Goal: Information Seeking & Learning: Learn about a topic

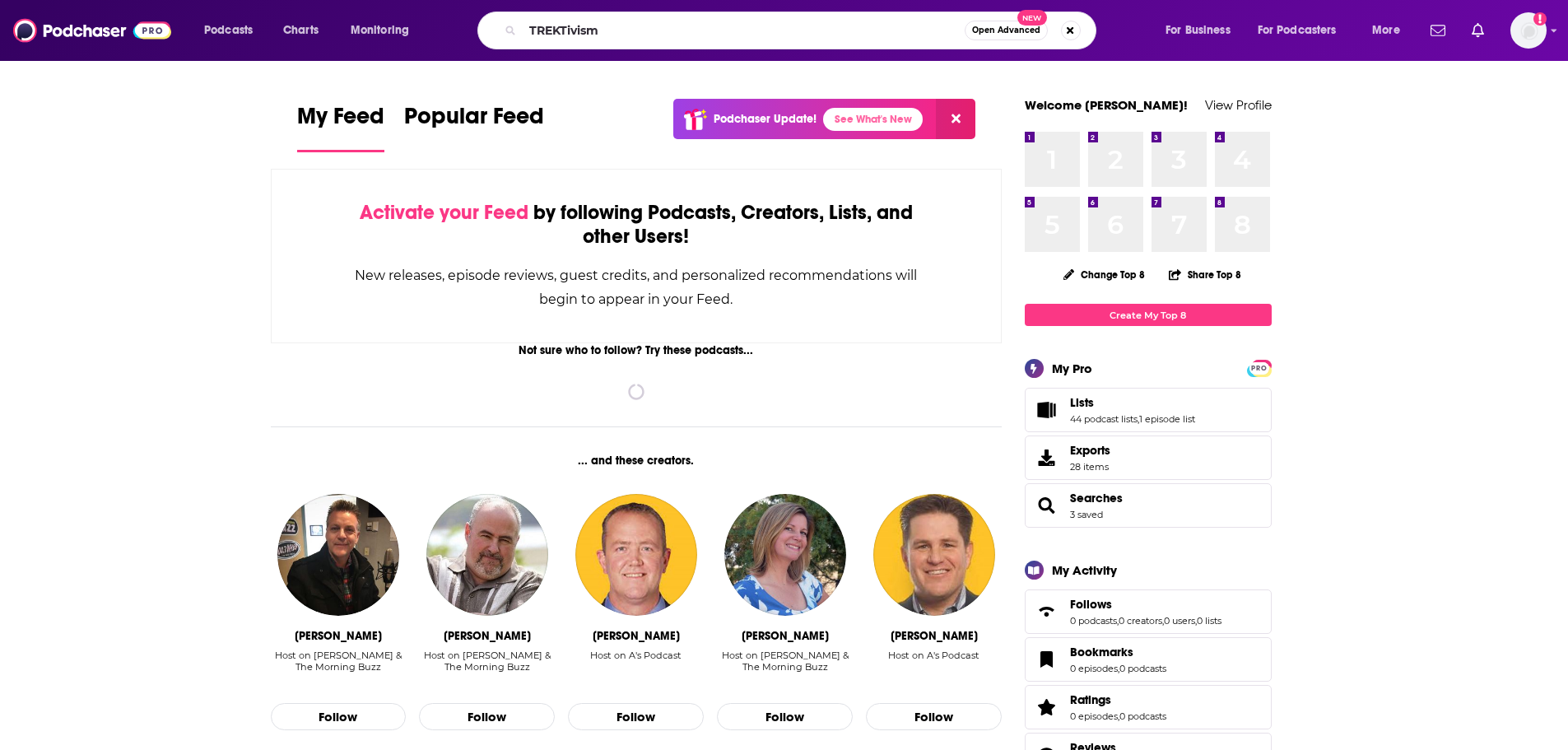
type input "TREKTivism"
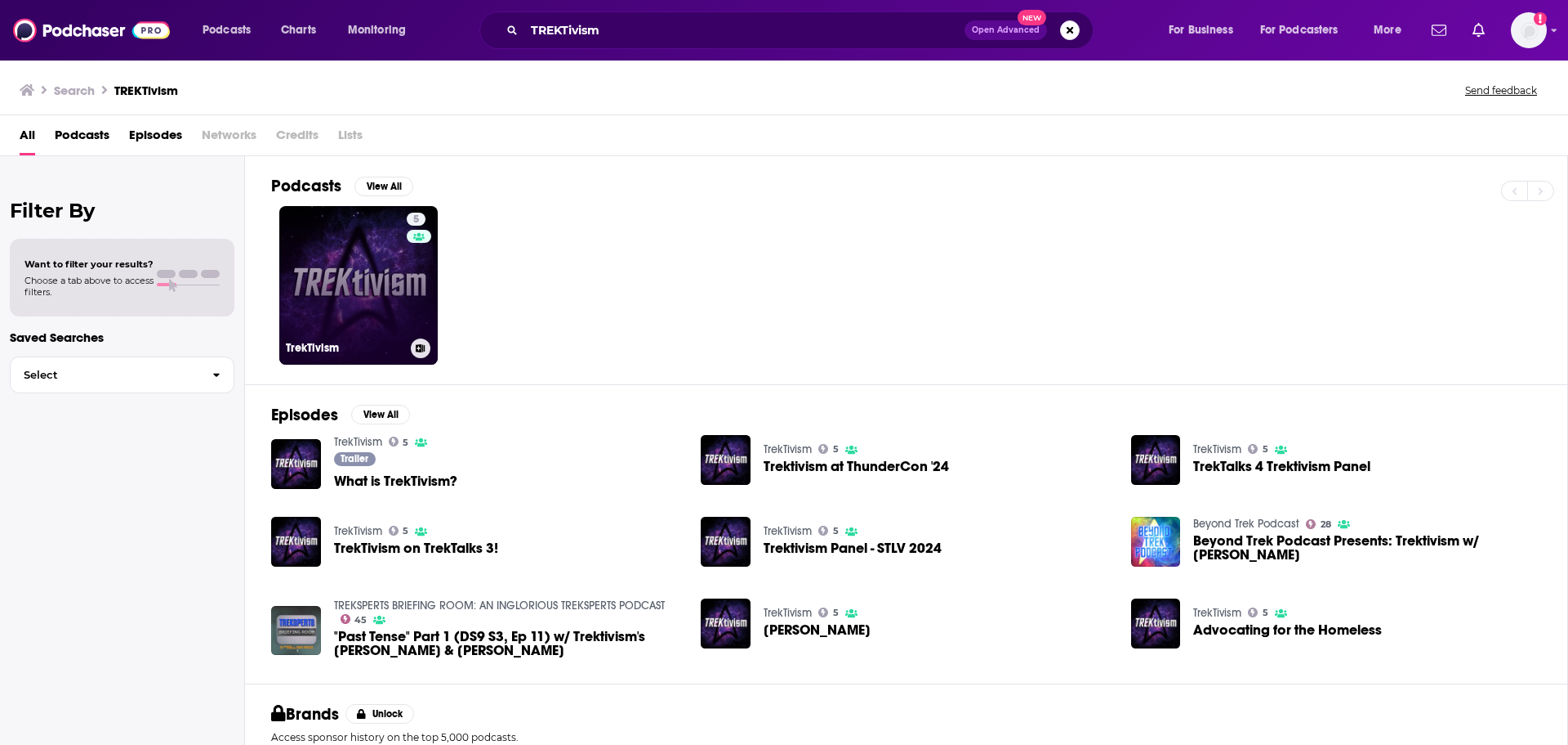
click at [330, 307] on link "5 TrekTivism" at bounding box center [358, 285] width 158 height 159
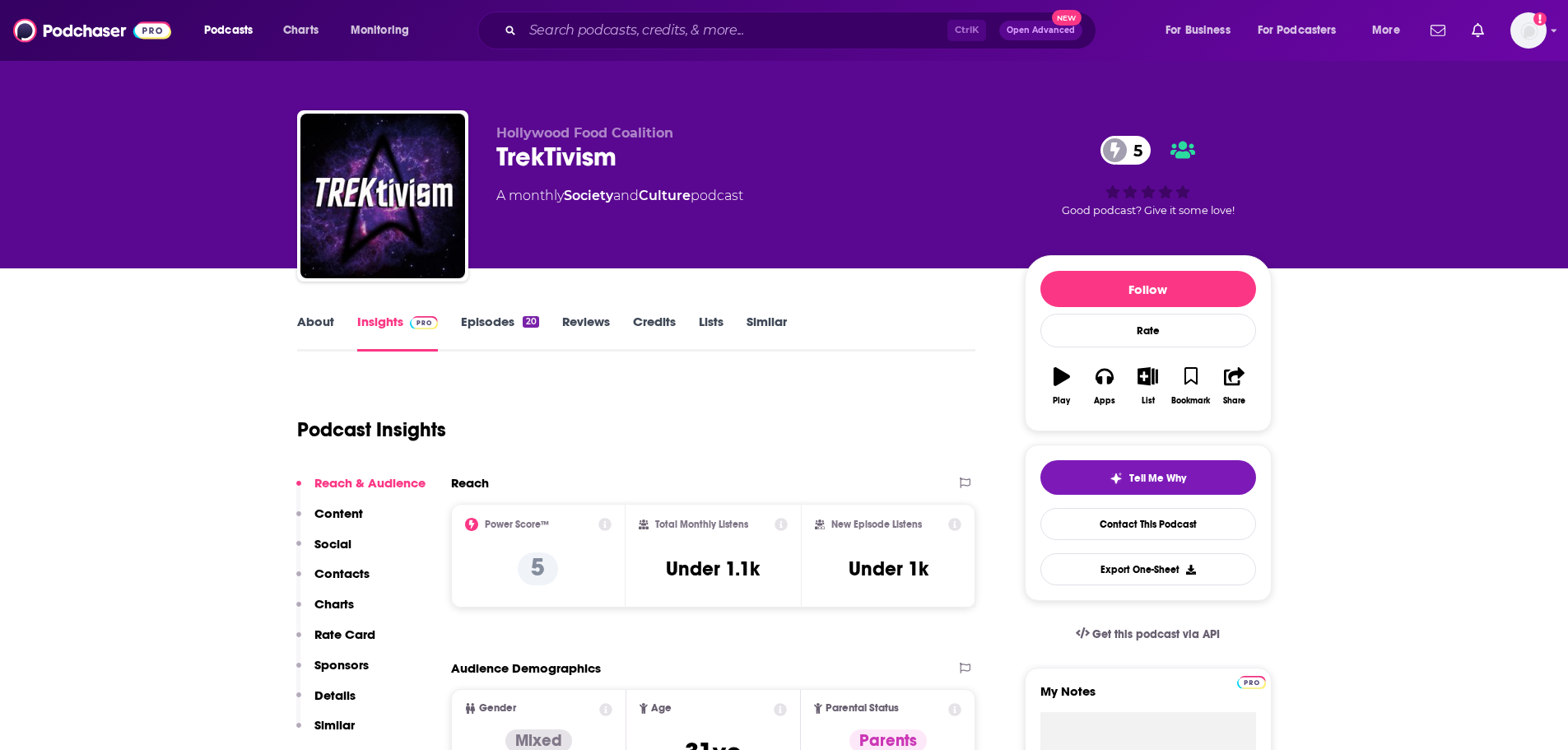
click at [309, 327] on link "About" at bounding box center [315, 332] width 37 height 38
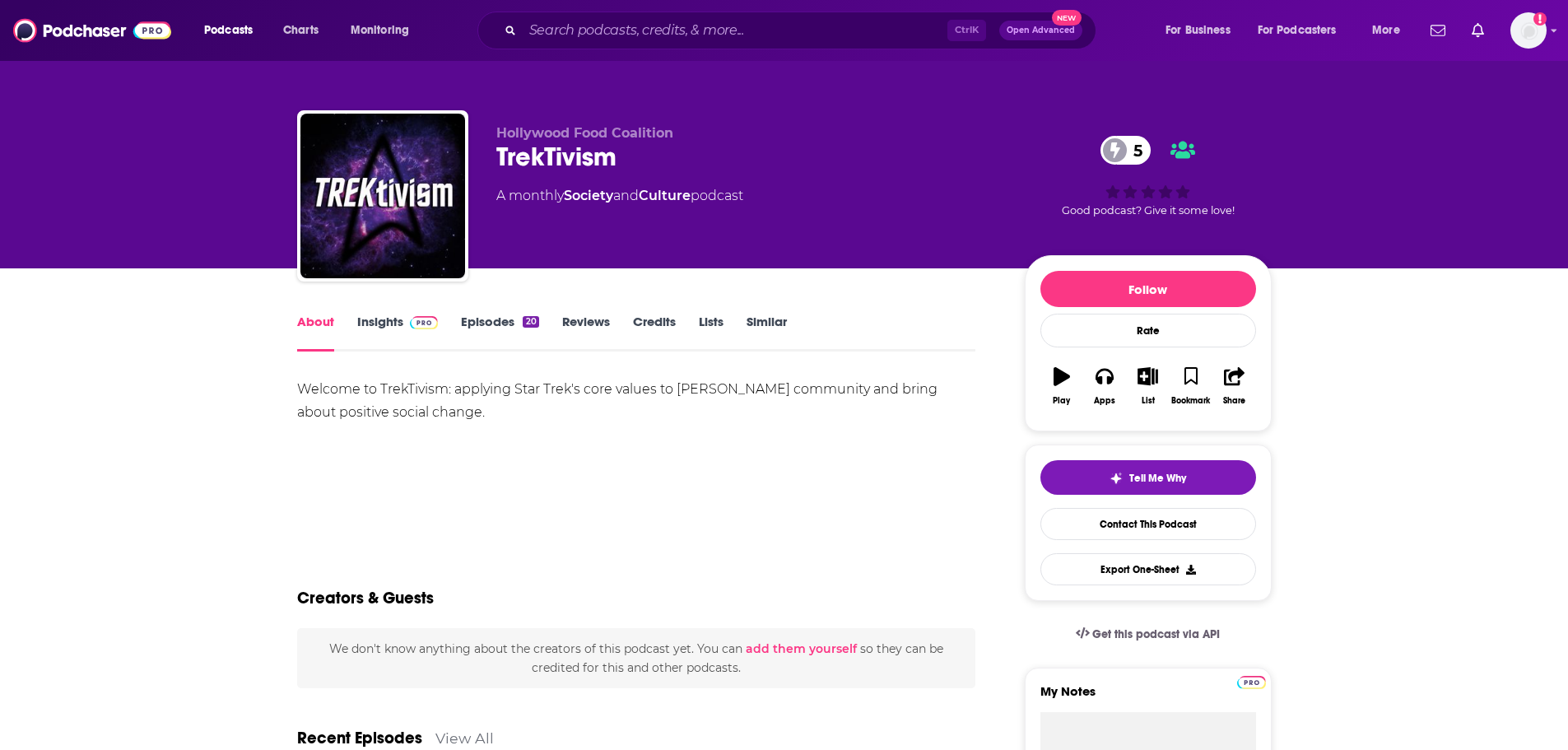
click at [381, 322] on link "Insights" at bounding box center [398, 332] width 81 height 38
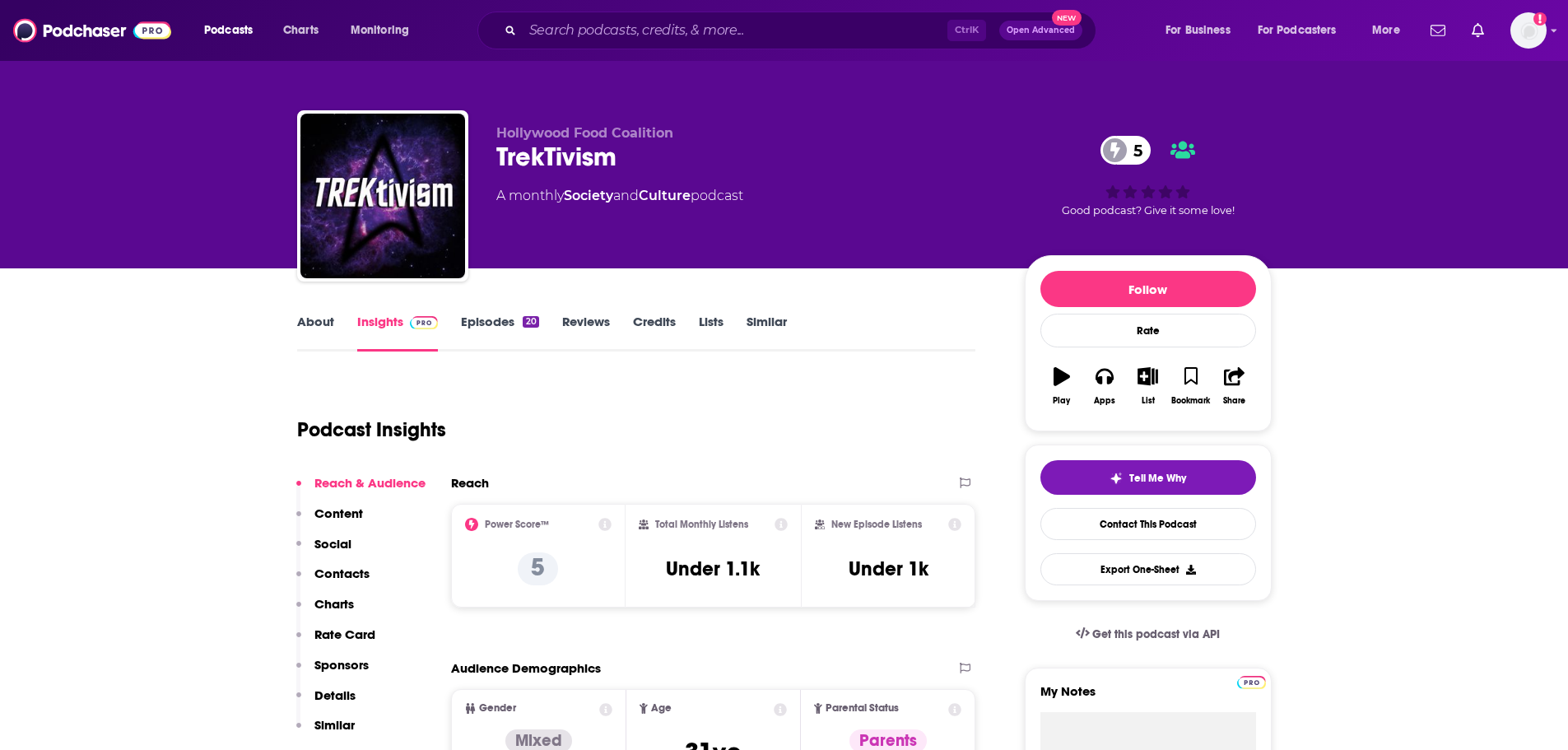
click at [485, 330] on link "Episodes 20" at bounding box center [499, 332] width 77 height 38
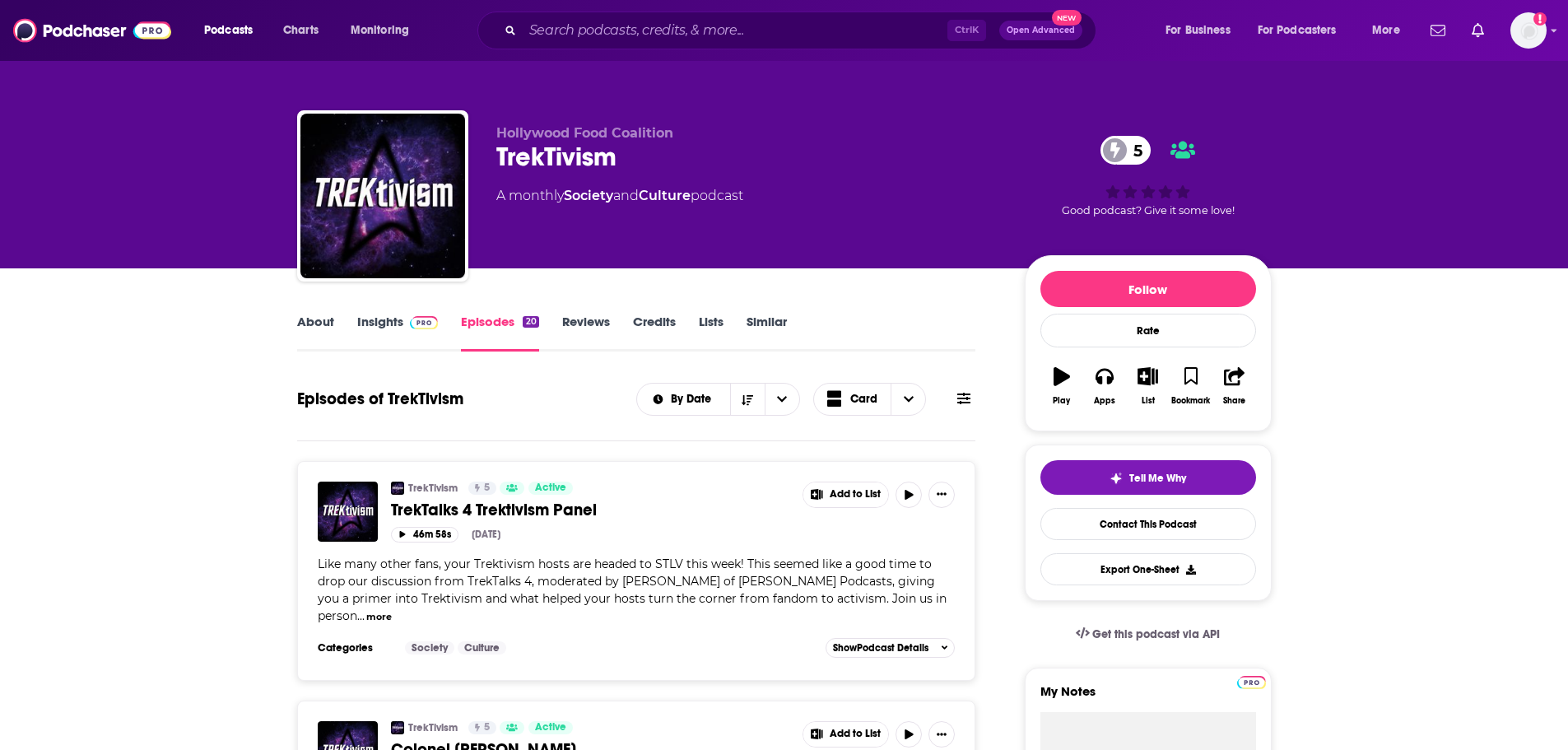
click at [780, 317] on link "Similar" at bounding box center [766, 332] width 40 height 38
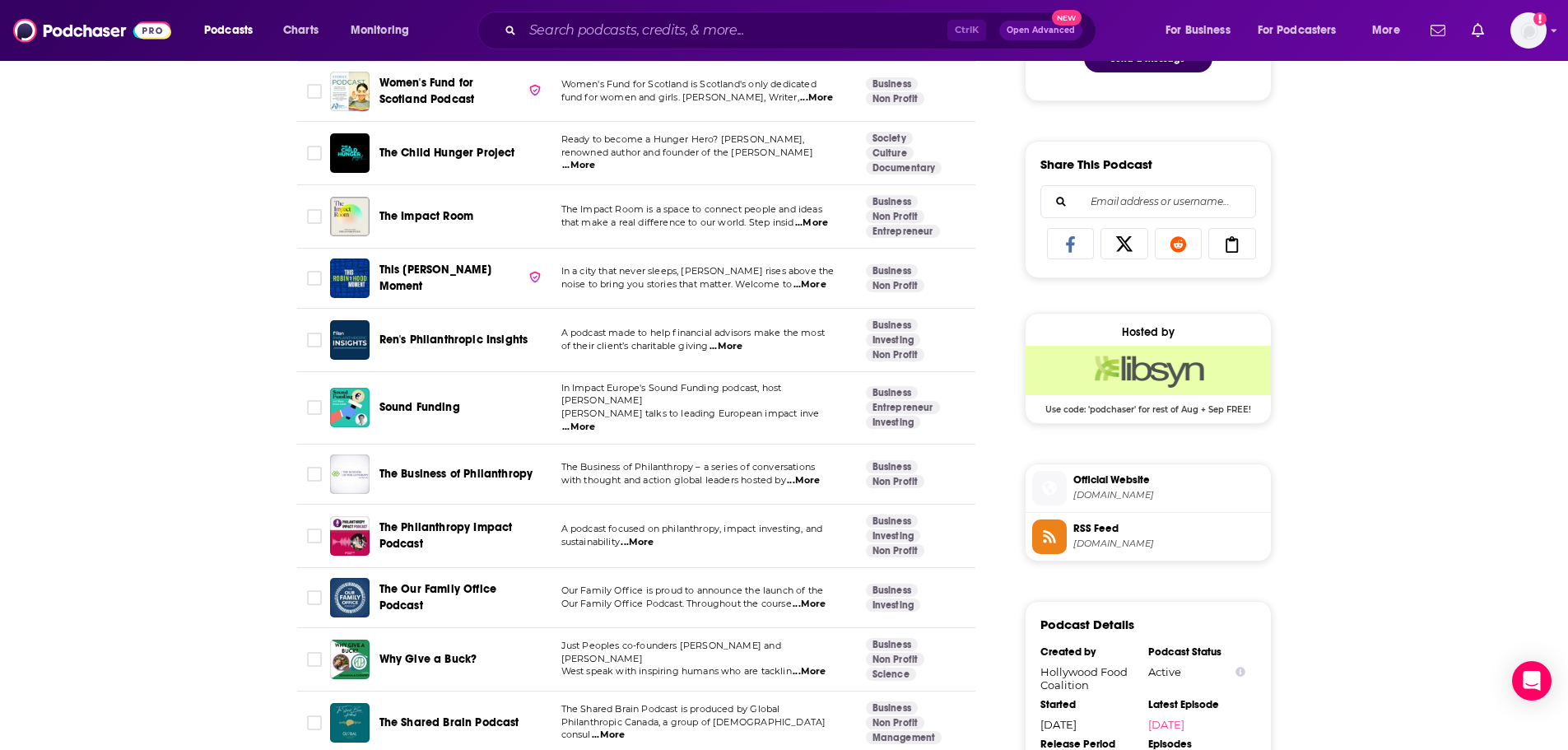
scroll to position [1608, 0]
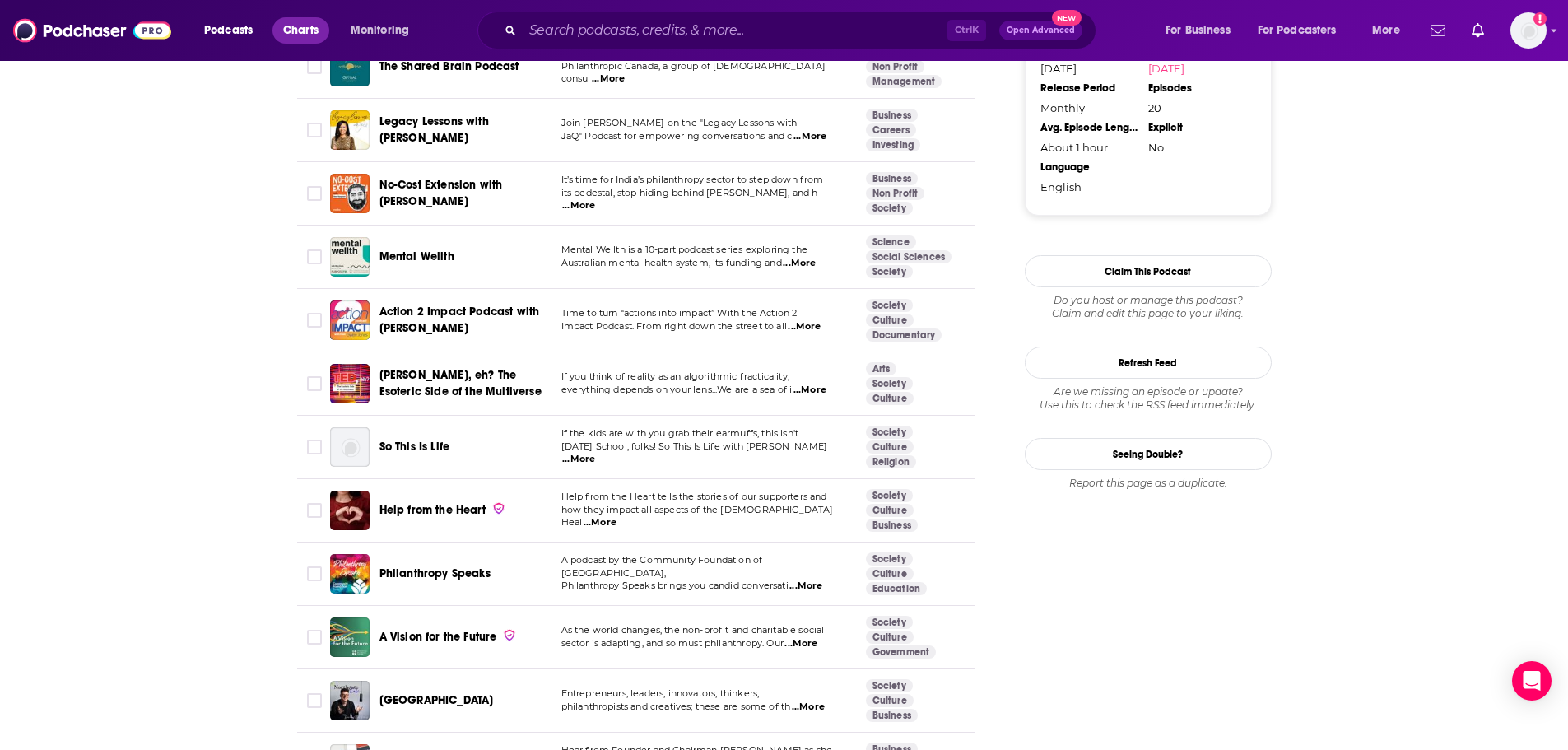
click at [301, 27] on span "Charts" at bounding box center [301, 30] width 35 height 23
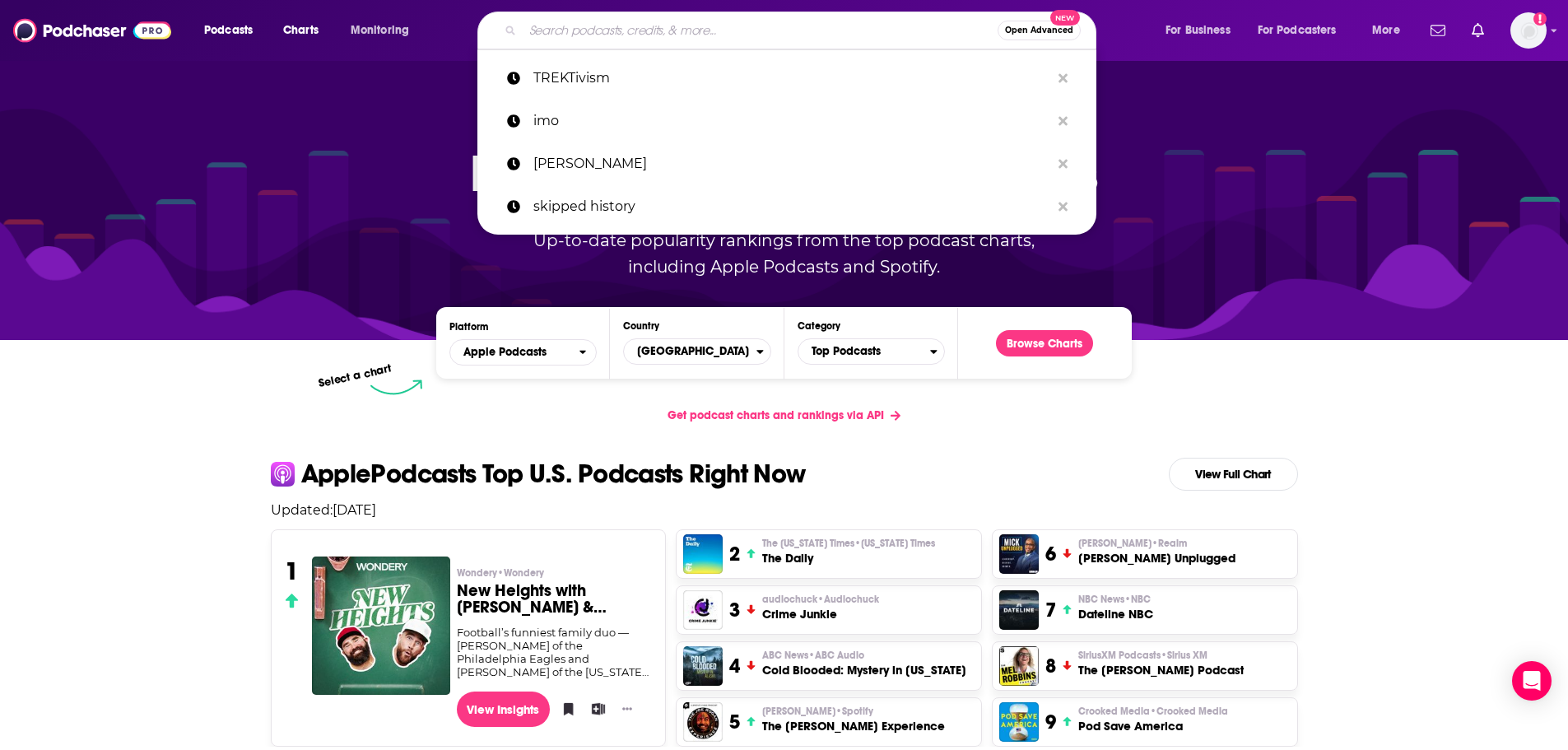
click at [735, 29] on input "Search podcasts, credits, & more..." at bounding box center [760, 30] width 475 height 26
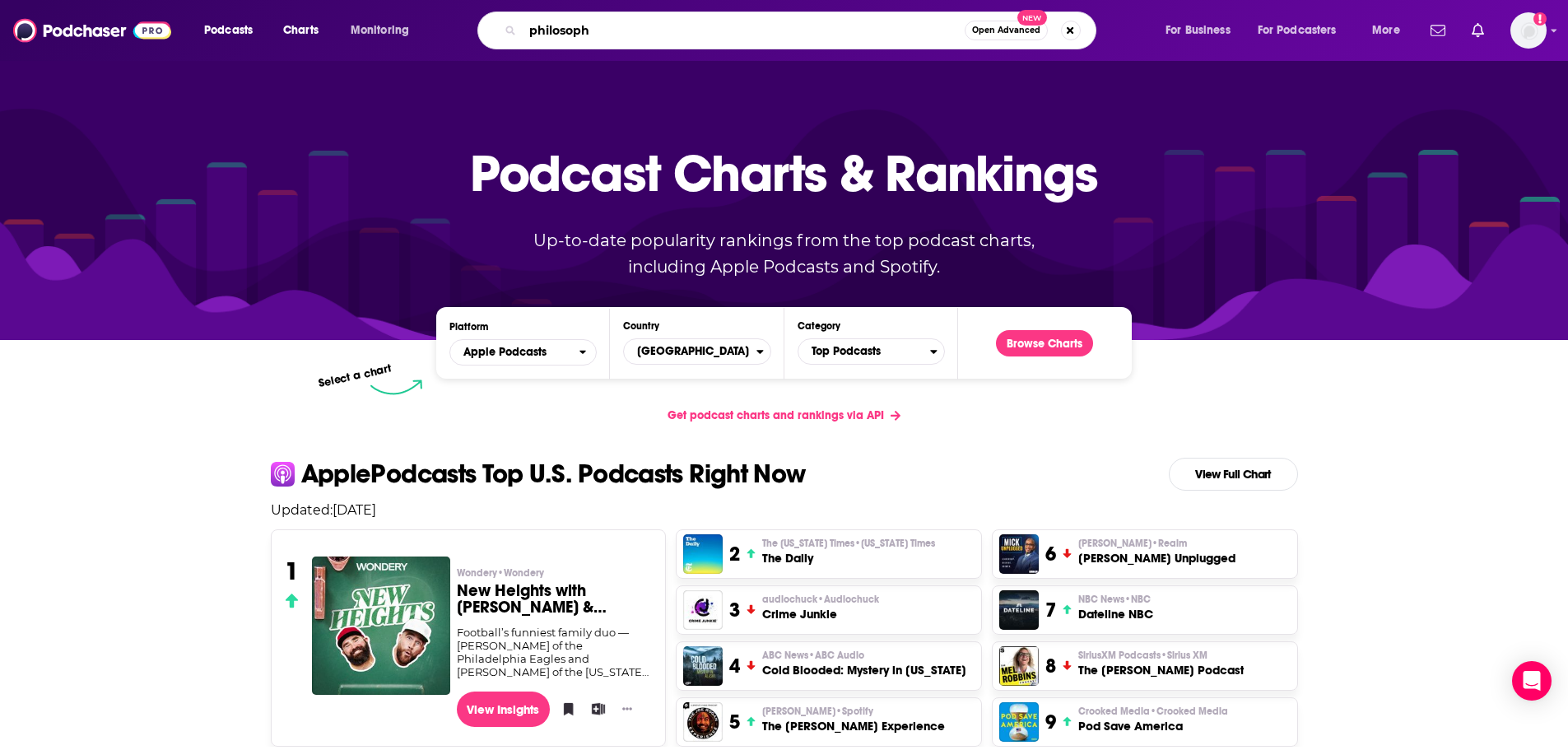
type input "philosophy"
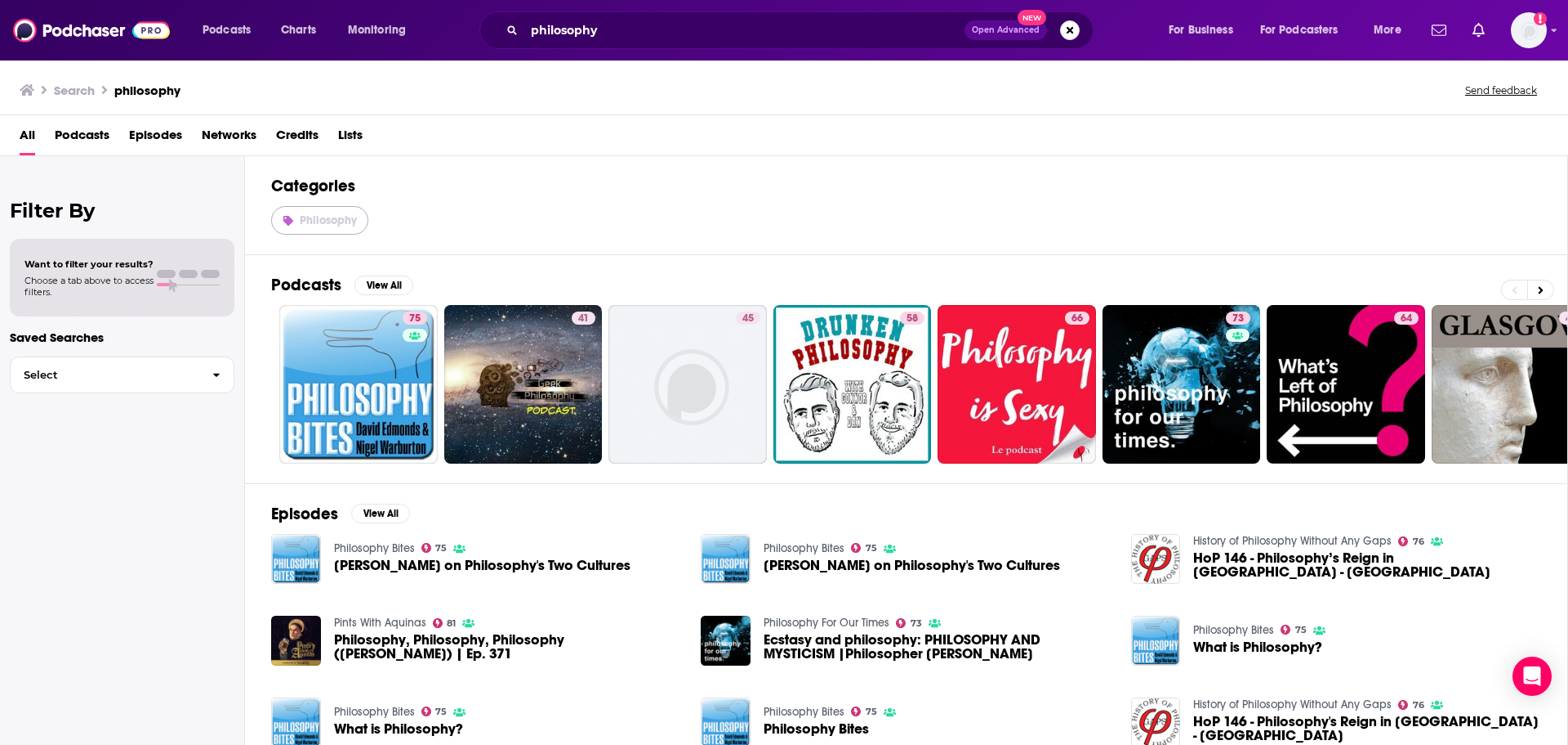
click at [321, 216] on span "Philosophy" at bounding box center [328, 220] width 57 height 14
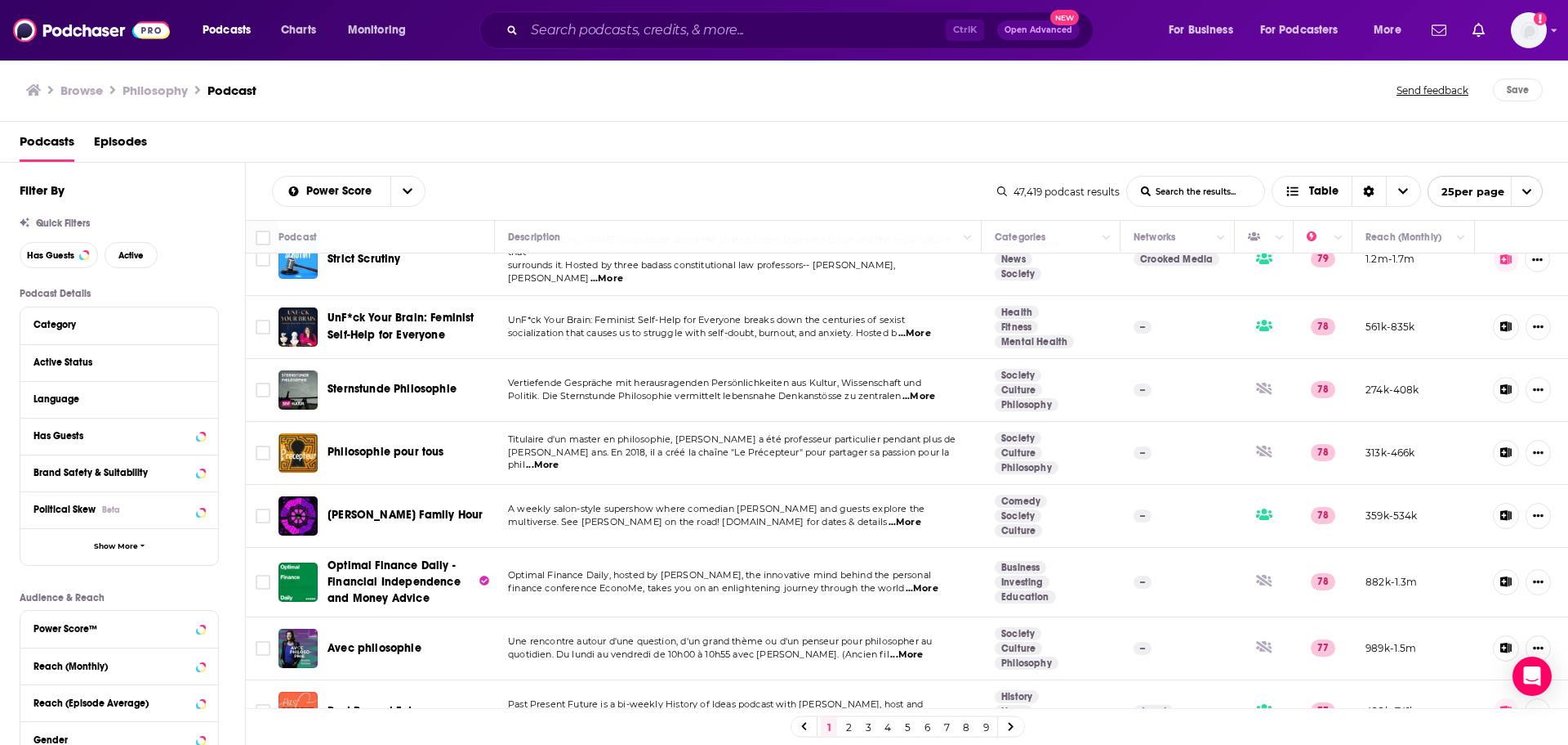
scroll to position [1096, 0]
